Goal: Transaction & Acquisition: Purchase product/service

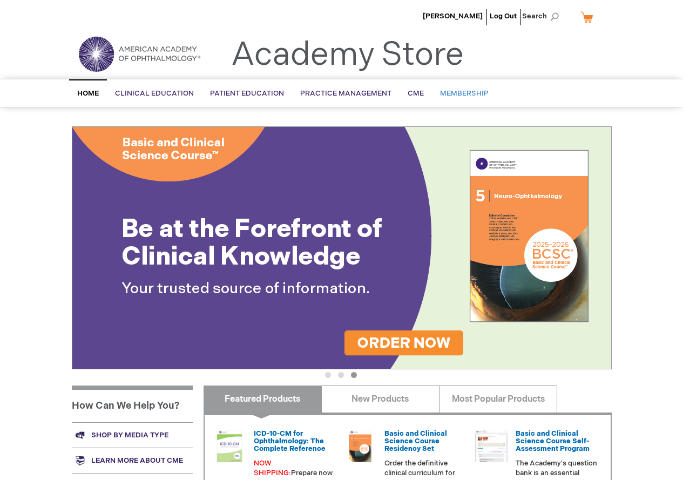
click at [460, 86] on link "Membership" at bounding box center [464, 93] width 65 height 26
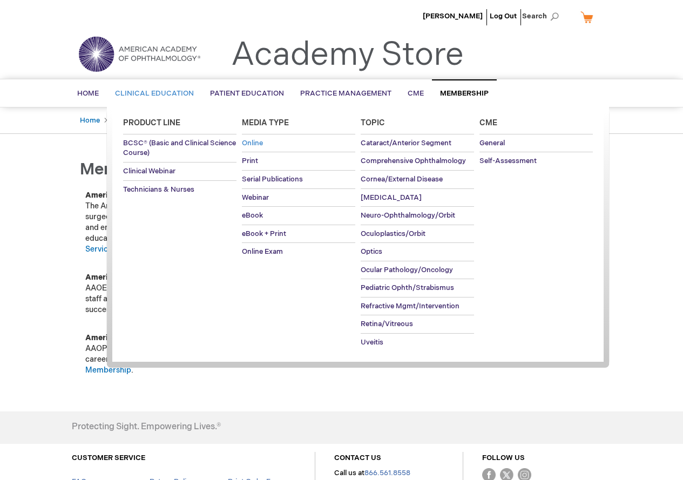
click at [248, 137] on link "Online" at bounding box center [298, 143] width 113 height 18
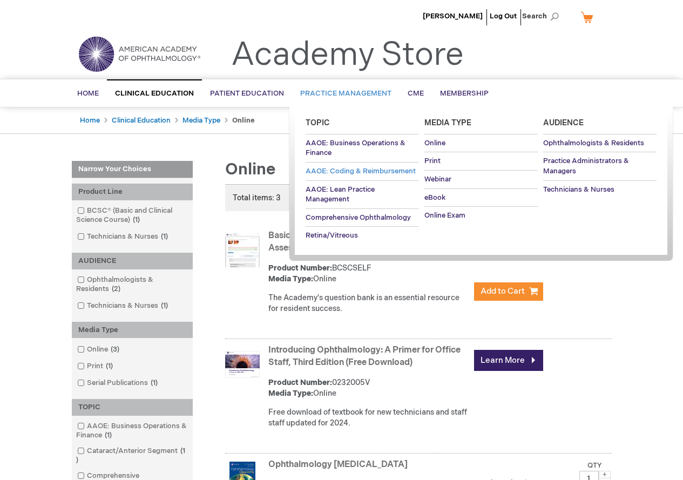
click at [335, 167] on span "AAOE: Coding & Reimbursement" at bounding box center [360, 171] width 110 height 9
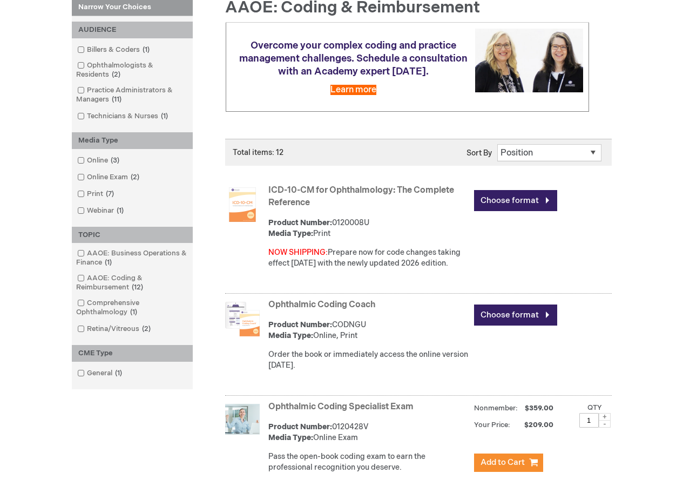
scroll to position [216, 0]
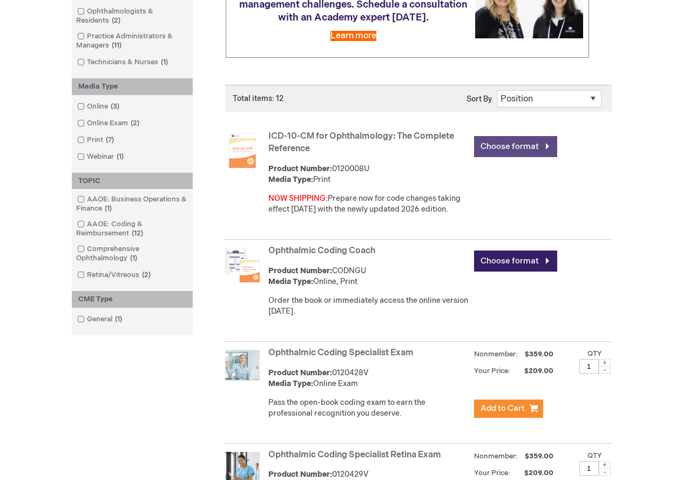
click at [544, 143] on link "Choose format" at bounding box center [515, 146] width 83 height 21
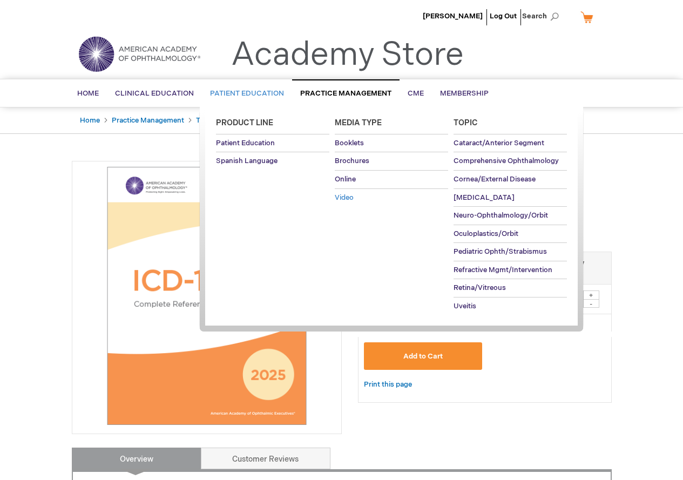
click at [337, 194] on span "Video" at bounding box center [344, 197] width 19 height 9
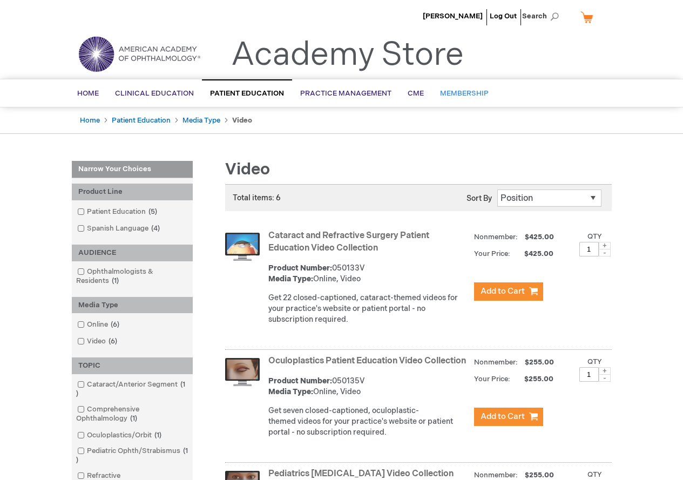
click at [467, 87] on link "Membership" at bounding box center [464, 93] width 65 height 26
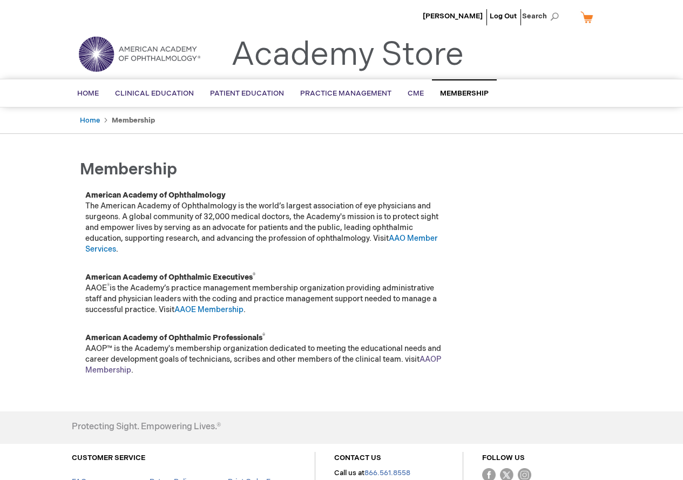
click at [98, 367] on link "AAOP Membership" at bounding box center [263, 364] width 356 height 20
click at [119, 369] on link "AAOP Membership" at bounding box center [263, 364] width 356 height 20
click at [202, 306] on link "AAOE Membership" at bounding box center [208, 309] width 69 height 9
click at [79, 88] on link "Home" at bounding box center [88, 93] width 38 height 26
